Goal: Navigation & Orientation: Find specific page/section

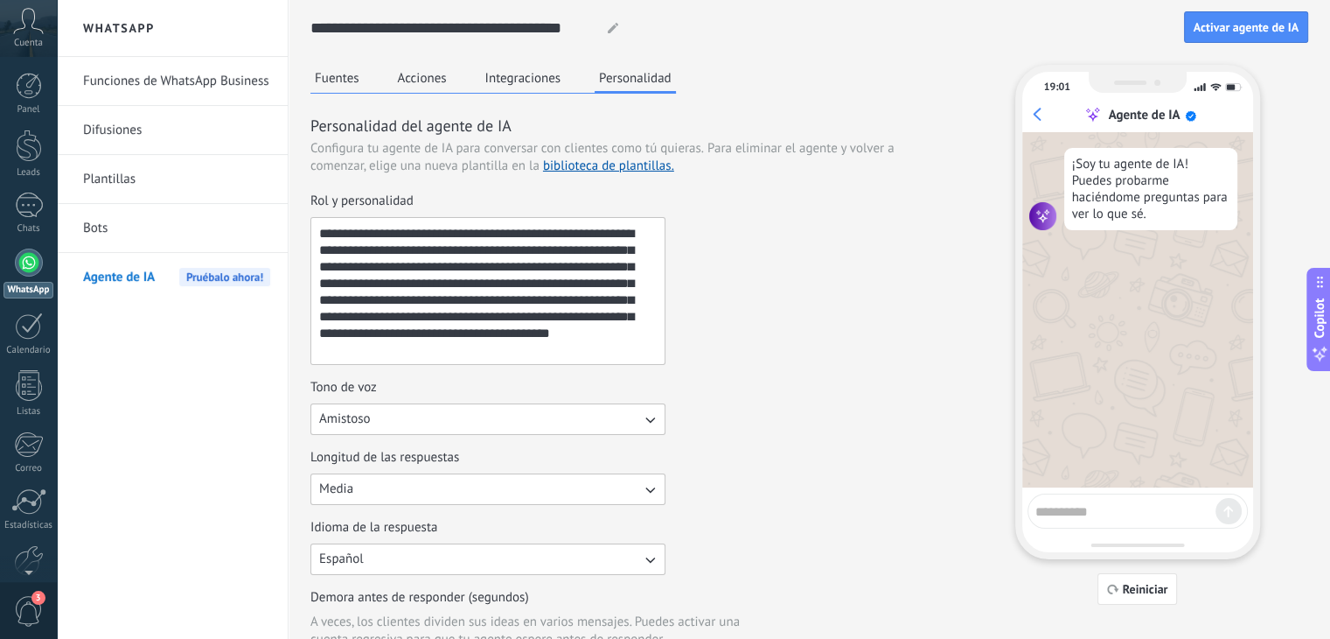
scroll to position [25, 0]
drag, startPoint x: 946, startPoint y: 386, endPoint x: 956, endPoint y: 418, distance: 33.8
click at [967, 423] on div "**********" at bounding box center [810, 625] width 998 height 1121
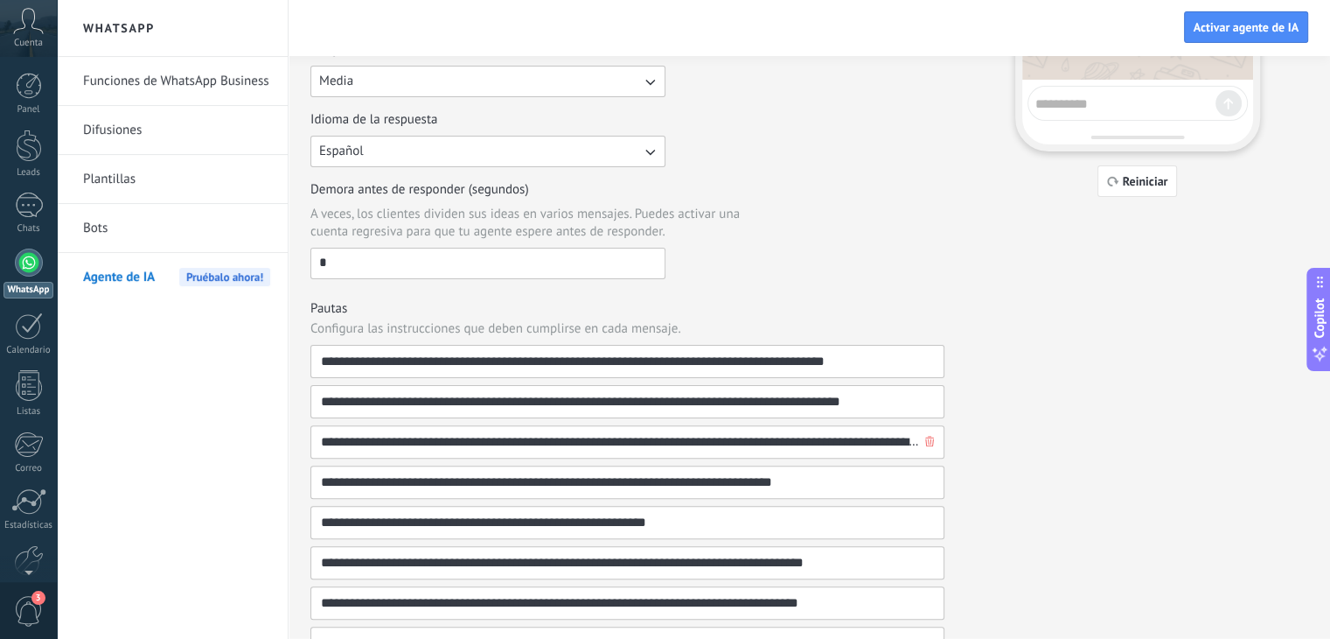
scroll to position [563, 0]
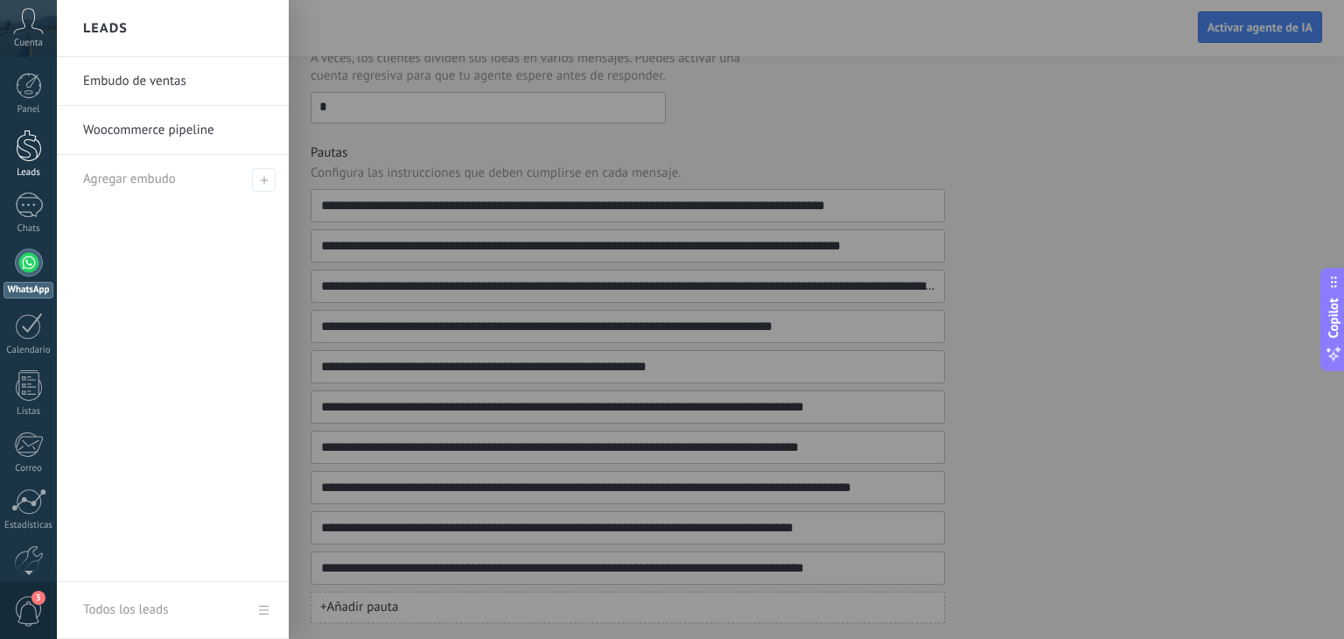
click at [20, 134] on div at bounding box center [29, 145] width 26 height 32
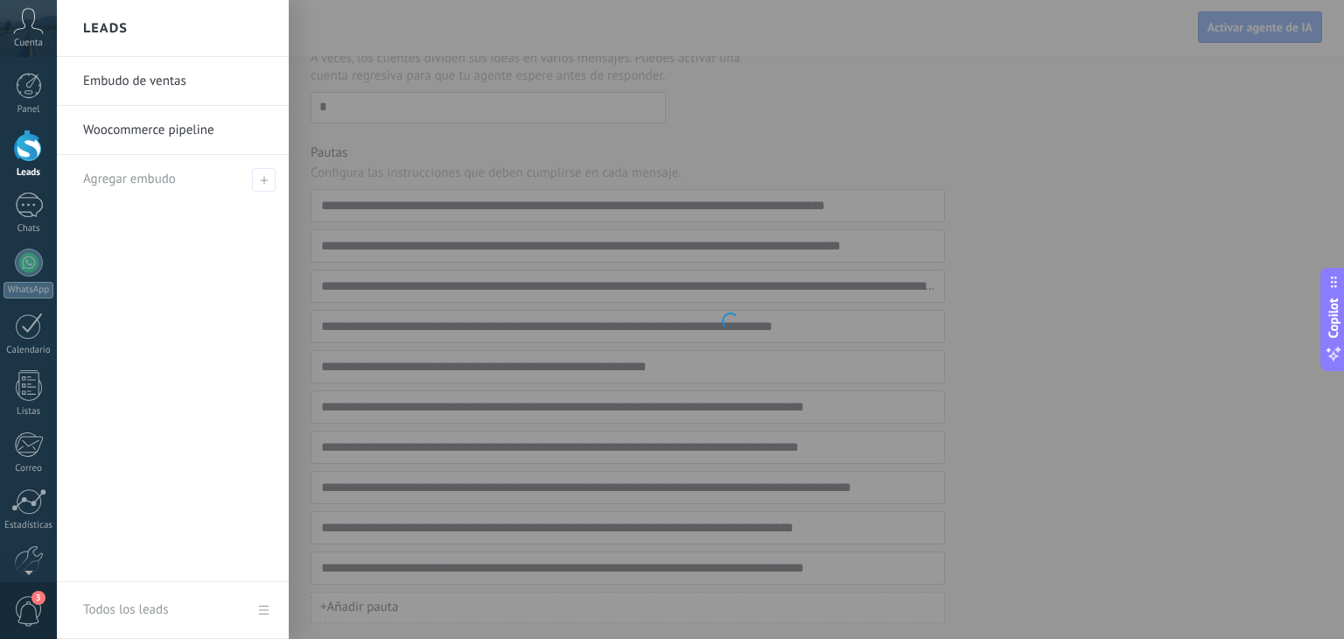
click at [17, 149] on div at bounding box center [29, 145] width 26 height 32
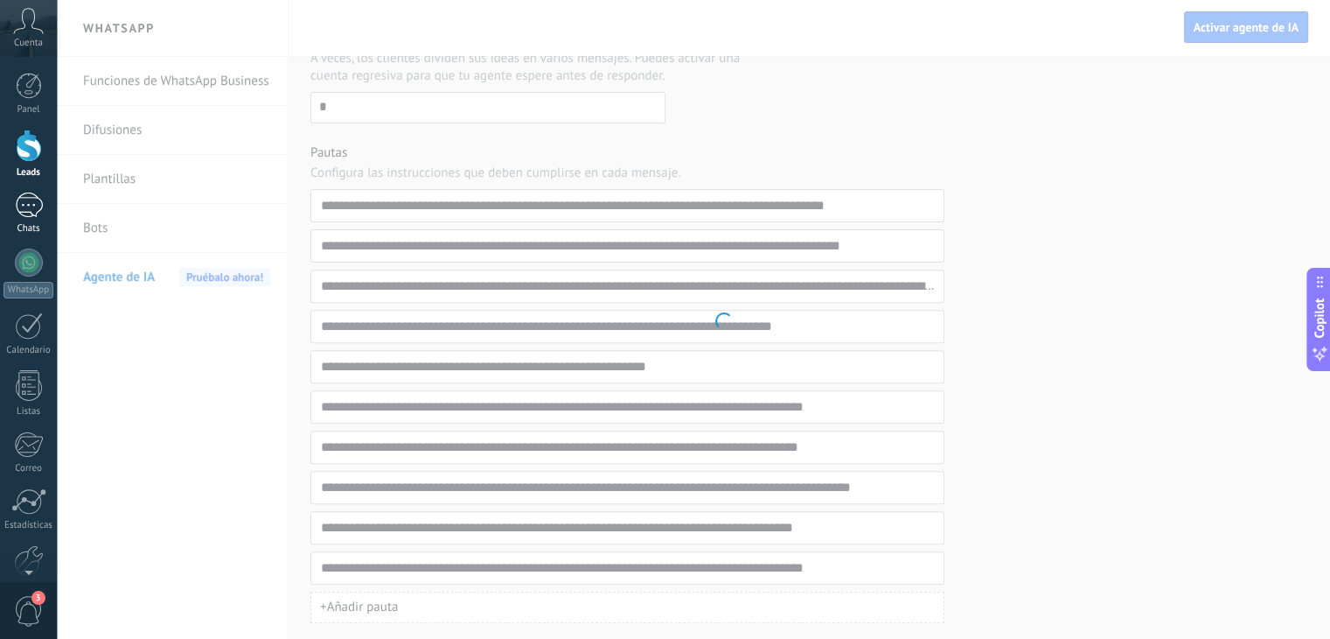
click at [23, 205] on div "1" at bounding box center [29, 204] width 28 height 25
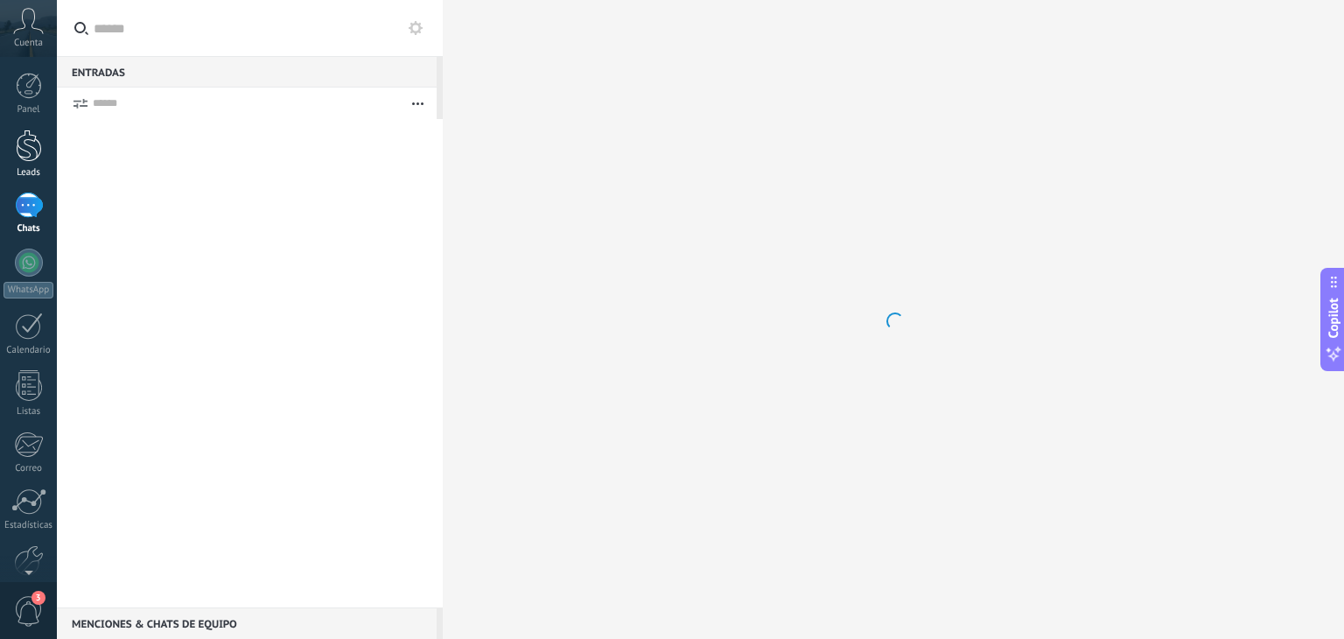
click at [25, 158] on div at bounding box center [29, 145] width 26 height 32
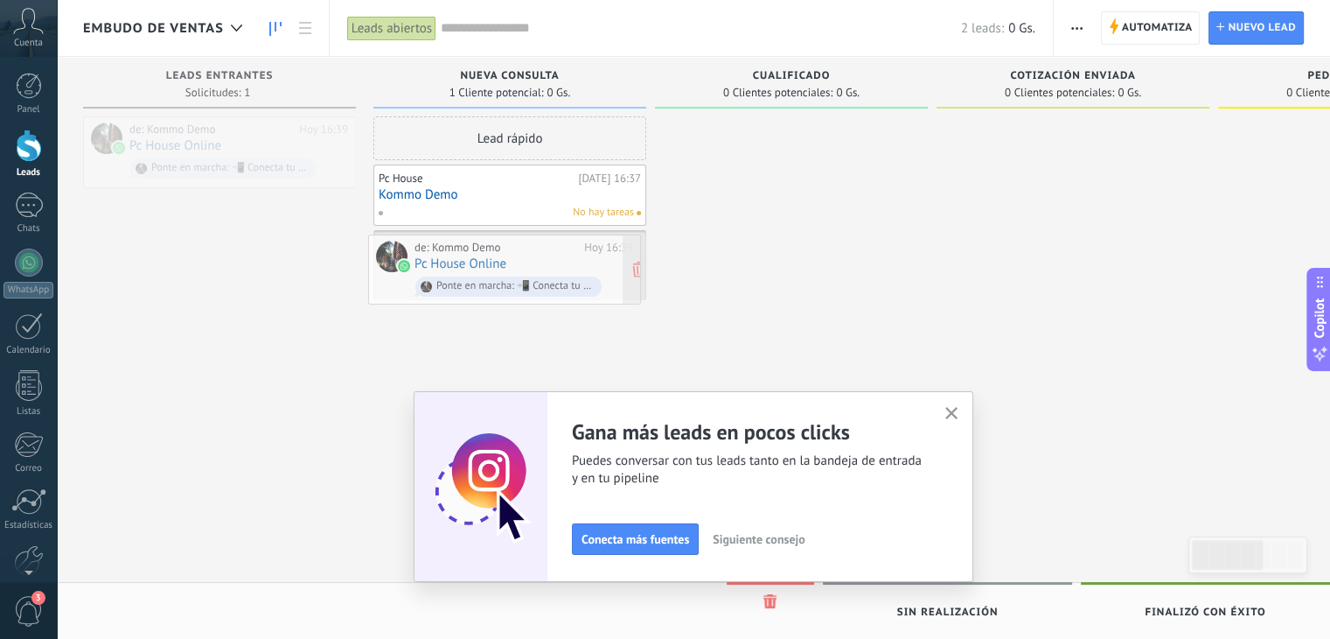
drag, startPoint x: 262, startPoint y: 158, endPoint x: 548, endPoint y: 276, distance: 308.6
